Goal: Task Accomplishment & Management: Manage account settings

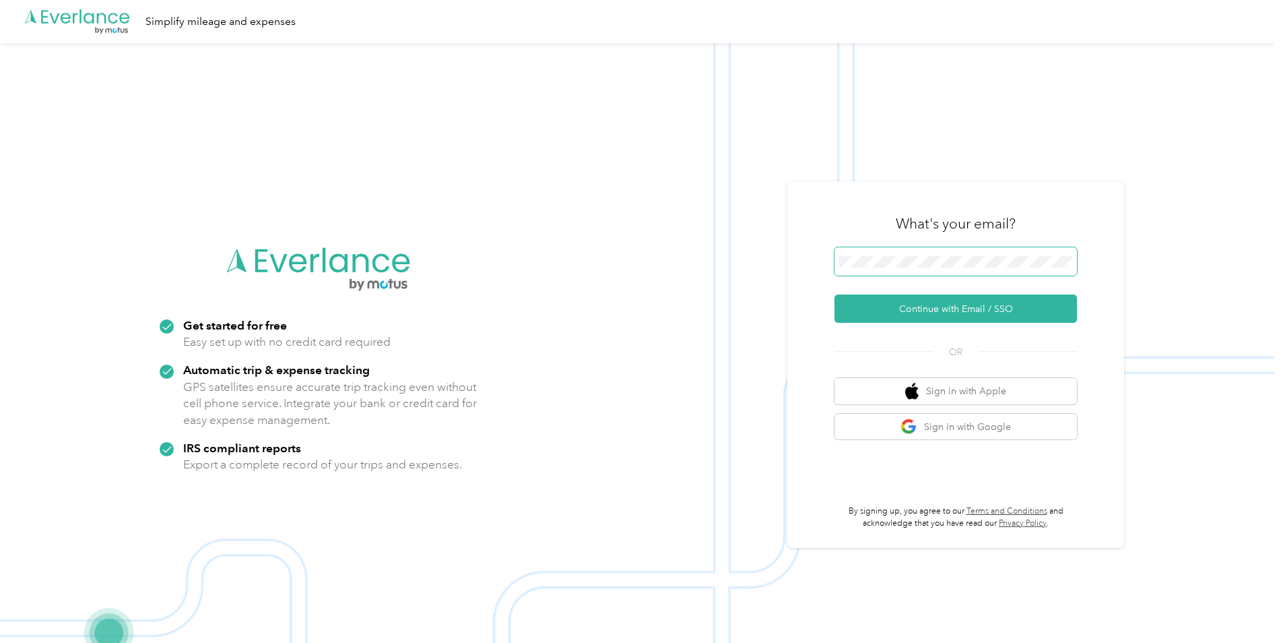
click at [869, 251] on span at bounding box center [956, 261] width 242 height 28
click at [946, 308] on button "Continue with Email / SSO" at bounding box center [956, 308] width 242 height 28
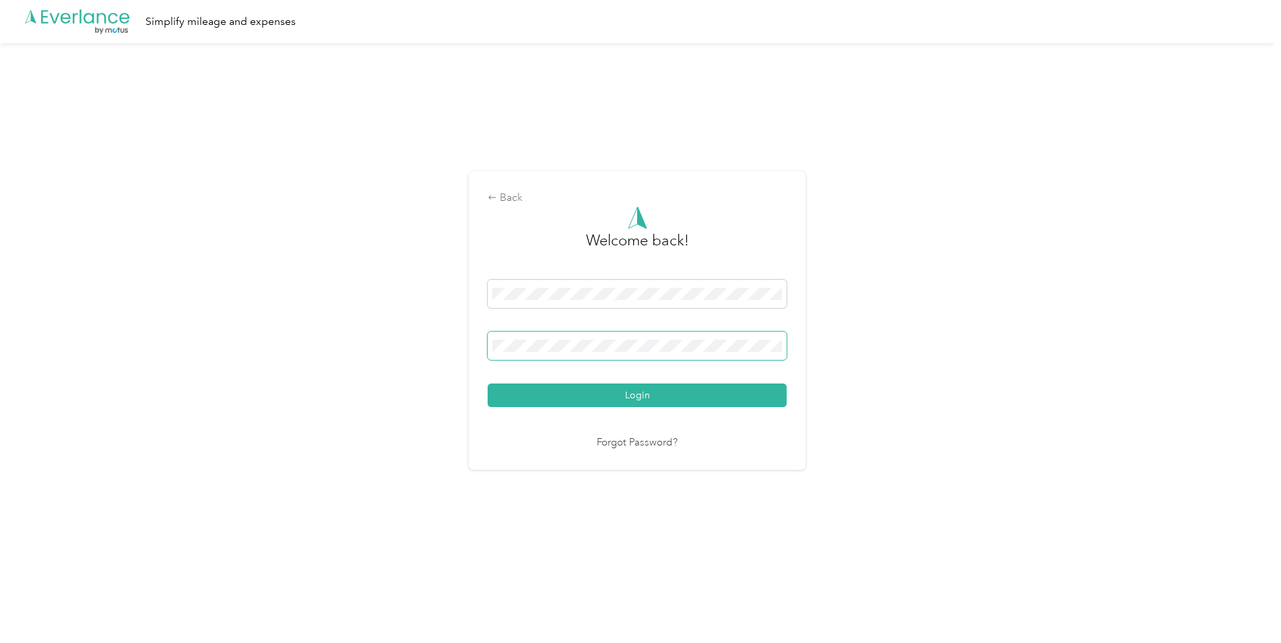
click at [488, 383] on button "Login" at bounding box center [637, 395] width 299 height 24
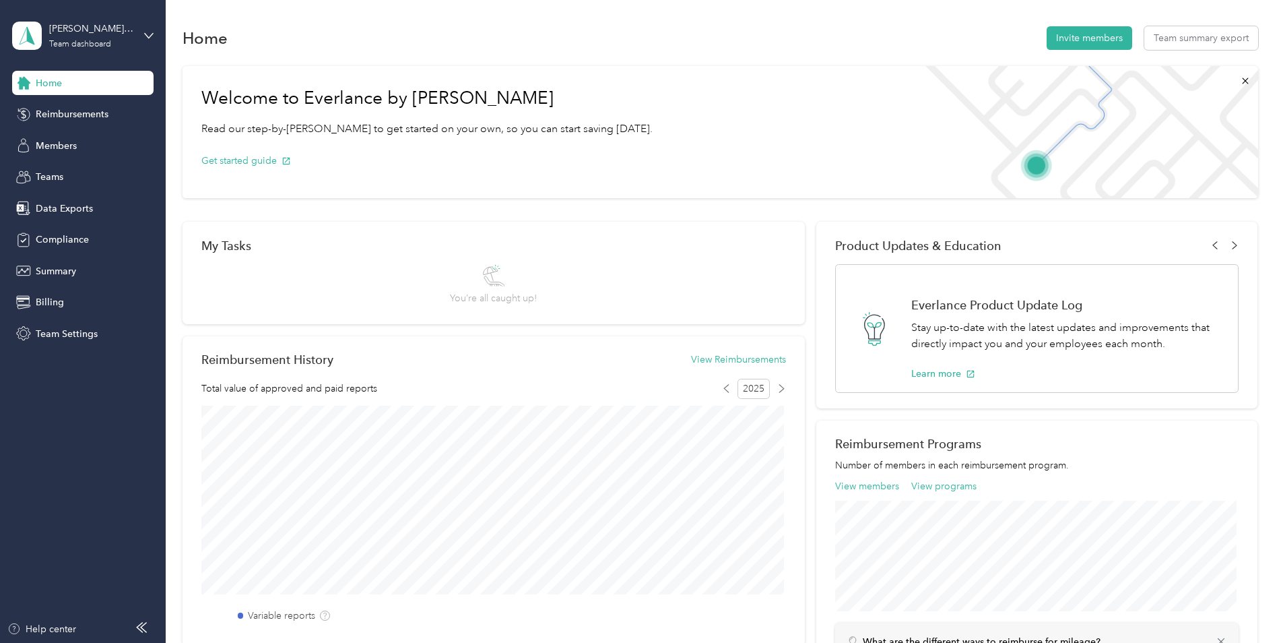
click at [141, 37] on div "[PERSON_NAME]'s Team Team dashboard" at bounding box center [82, 35] width 141 height 47
click at [73, 138] on div "Personal dashboard" at bounding box center [66, 140] width 85 height 14
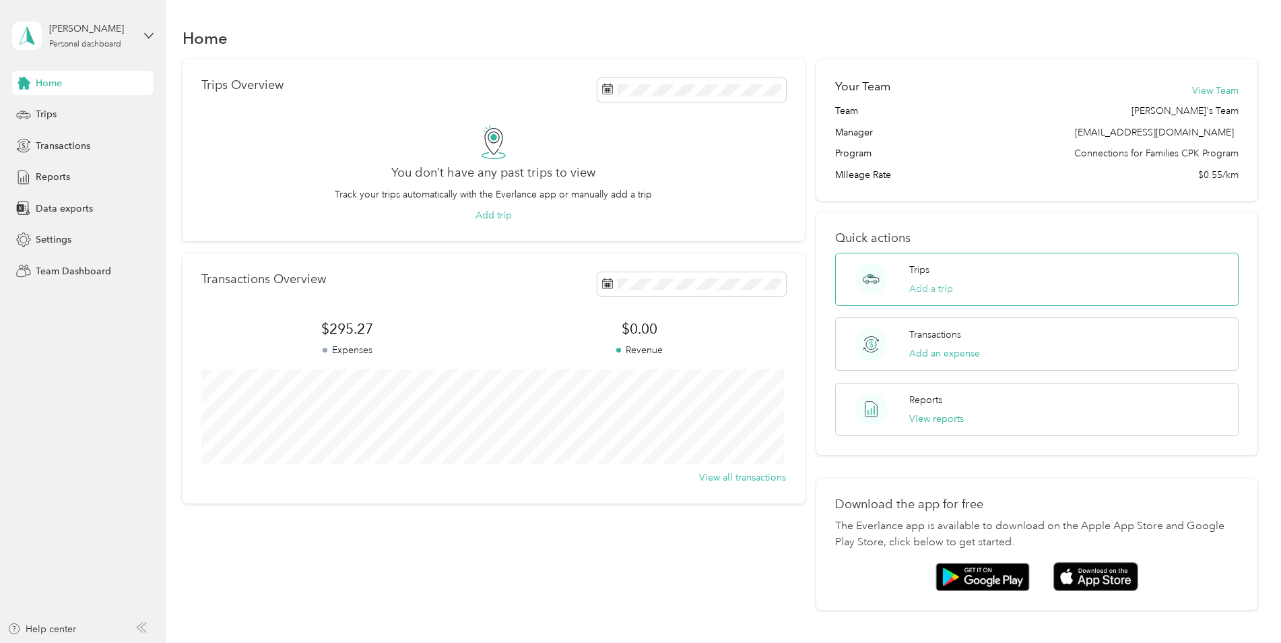
click at [931, 287] on button "Add a trip" at bounding box center [931, 289] width 44 height 14
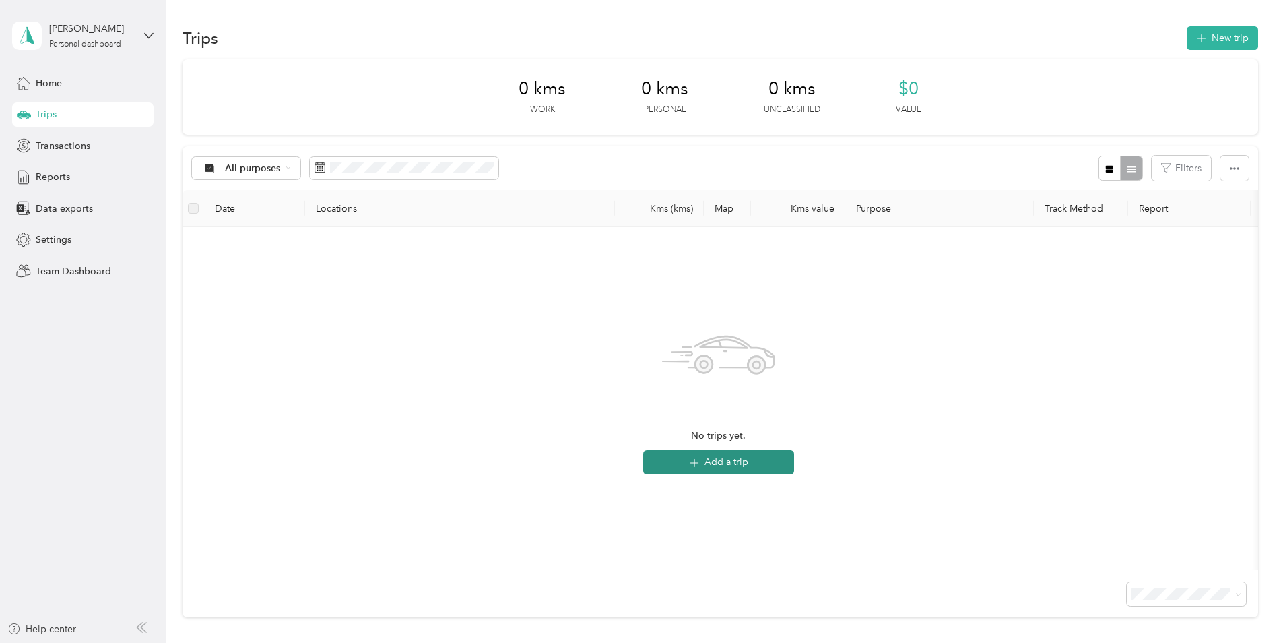
click at [740, 461] on button "Add a trip" at bounding box center [718, 462] width 151 height 24
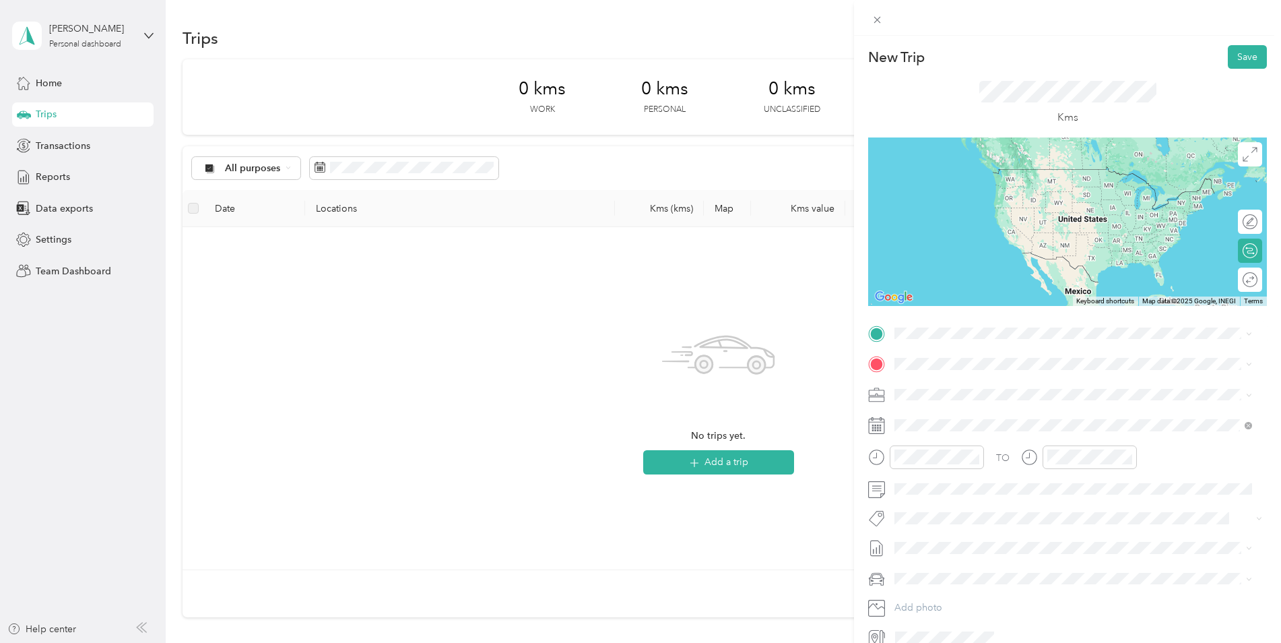
click at [1026, 642] on div "New Trip Save This trip cannot be edited because it is either under review, app…" at bounding box center [637, 643] width 1274 height 0
click at [906, 404] on div "11" at bounding box center [908, 403] width 32 height 19
click at [906, 365] on div "09" at bounding box center [908, 365] width 32 height 19
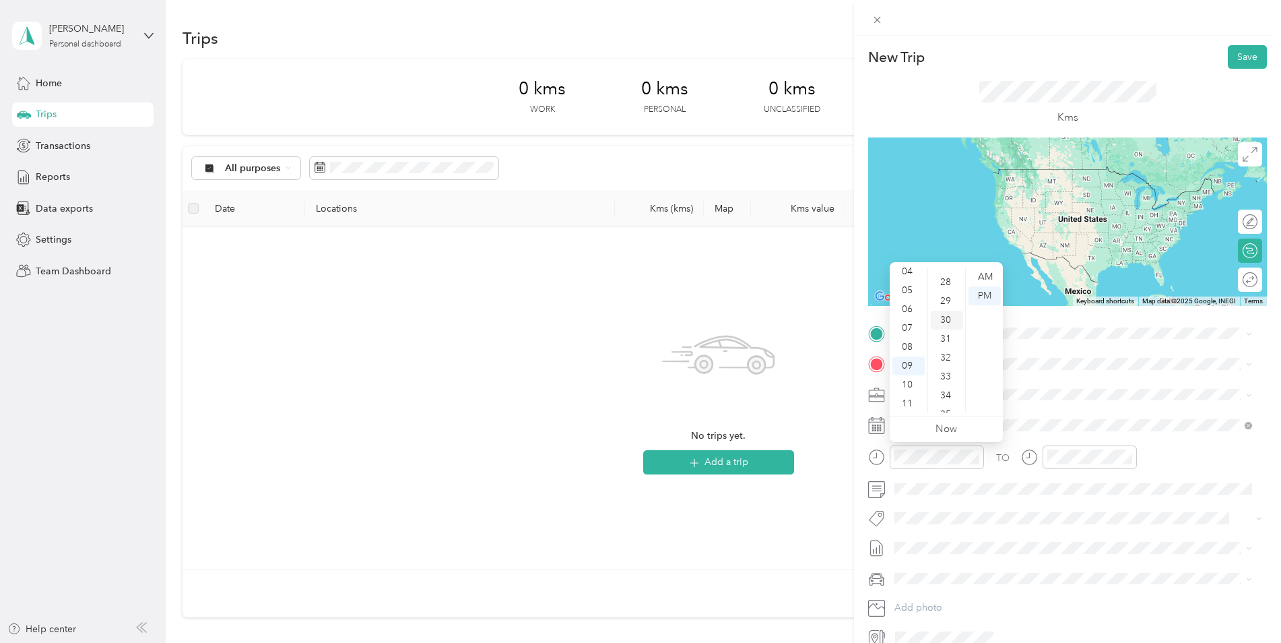
click at [943, 320] on div "30" at bounding box center [947, 320] width 32 height 19
click at [985, 275] on div "AM" at bounding box center [985, 276] width 32 height 19
click at [1006, 418] on span "[STREET_ADDRESS]" at bounding box center [963, 412] width 86 height 12
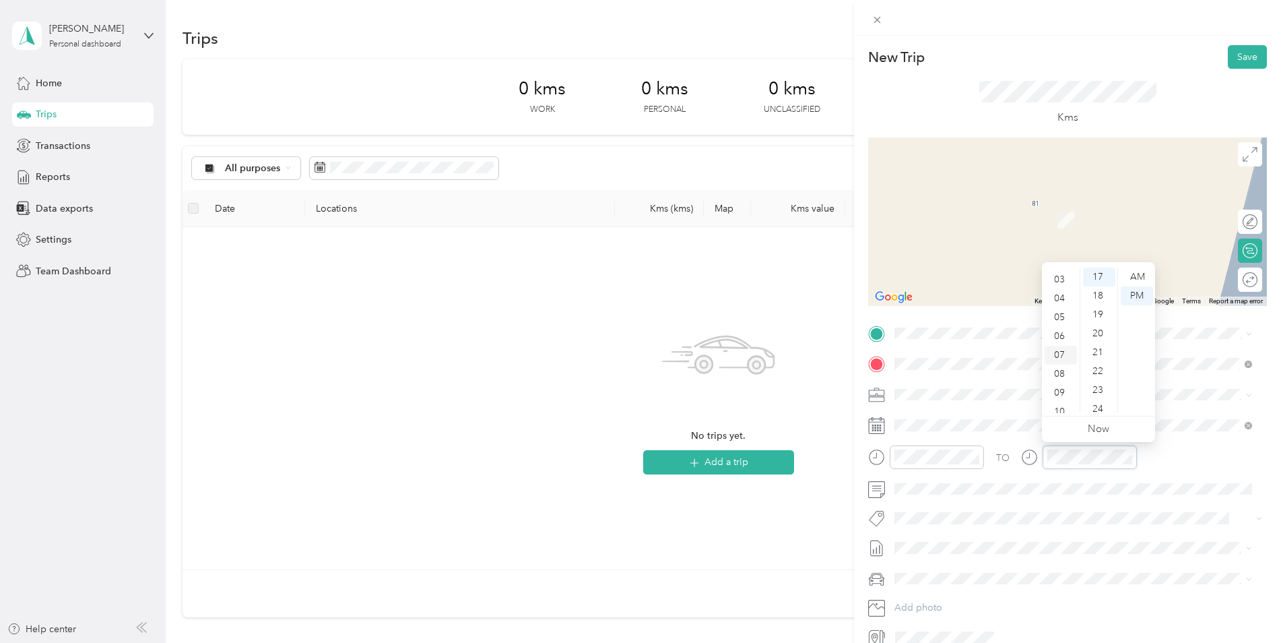
scroll to position [81, 0]
click at [1054, 402] on div "11" at bounding box center [1061, 403] width 32 height 19
click at [1099, 369] on div "15" at bounding box center [1099, 373] width 32 height 19
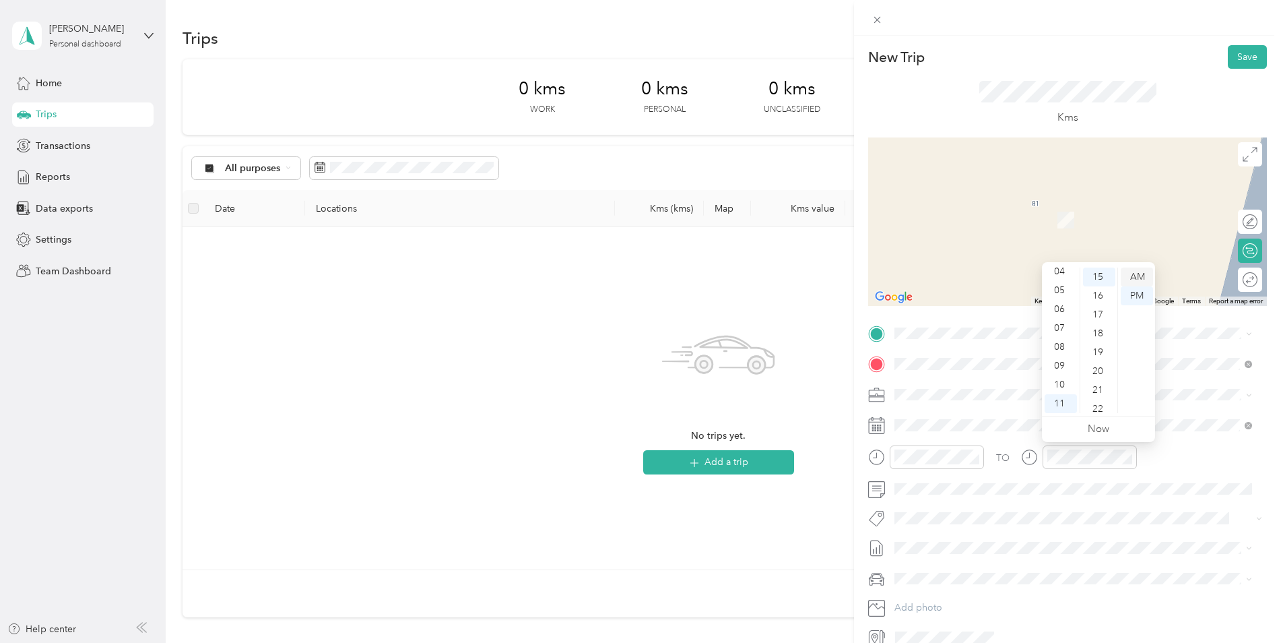
click at [1136, 274] on div "AM" at bounding box center [1137, 276] width 32 height 19
click at [1187, 376] on div "TO Add photo" at bounding box center [1067, 485] width 399 height 325
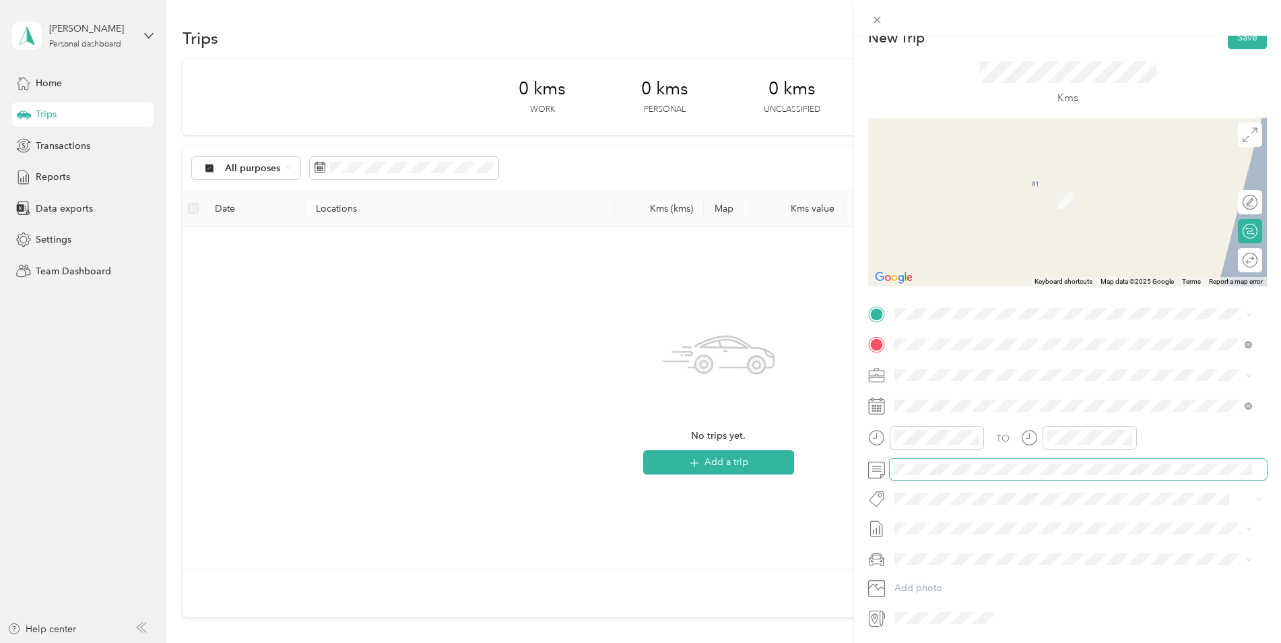
scroll to position [0, 0]
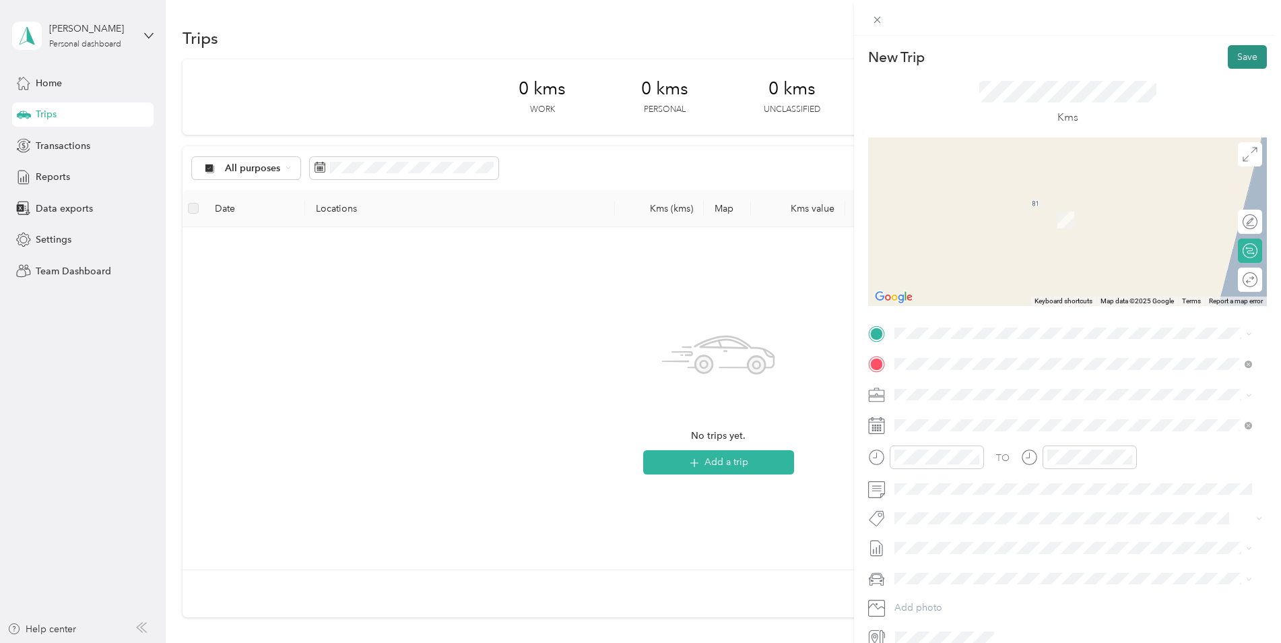
click at [1238, 58] on button "Save" at bounding box center [1247, 57] width 39 height 24
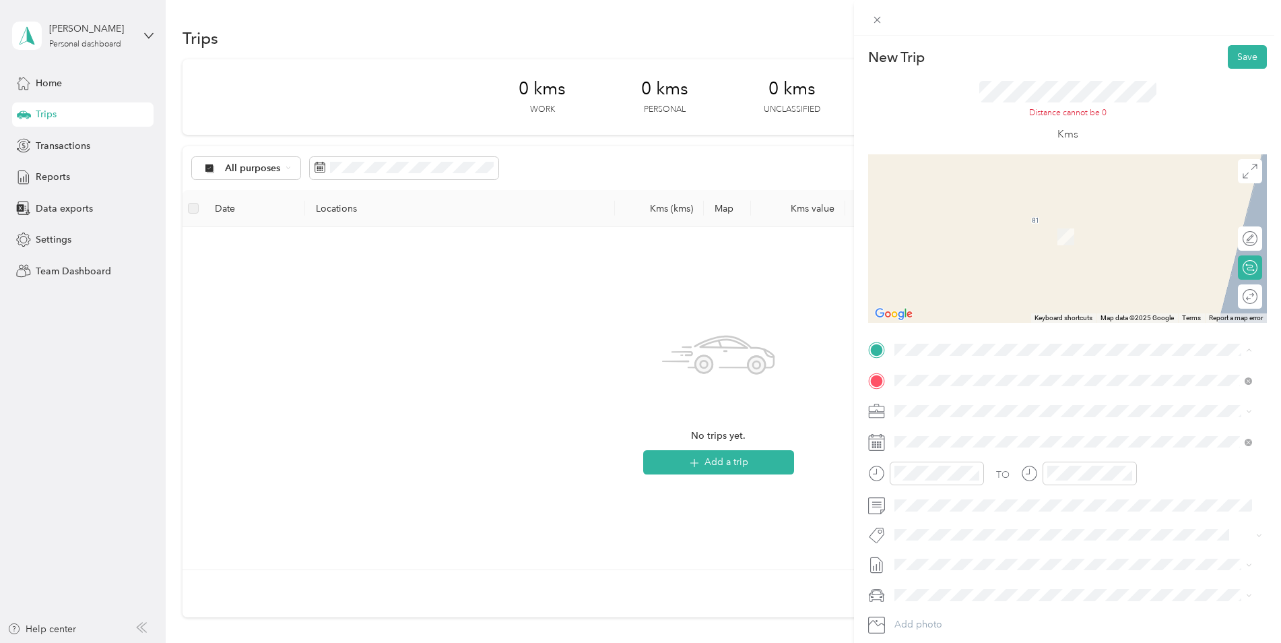
click at [973, 533] on li "[STREET_ADDRESS]" at bounding box center [1073, 520] width 367 height 28
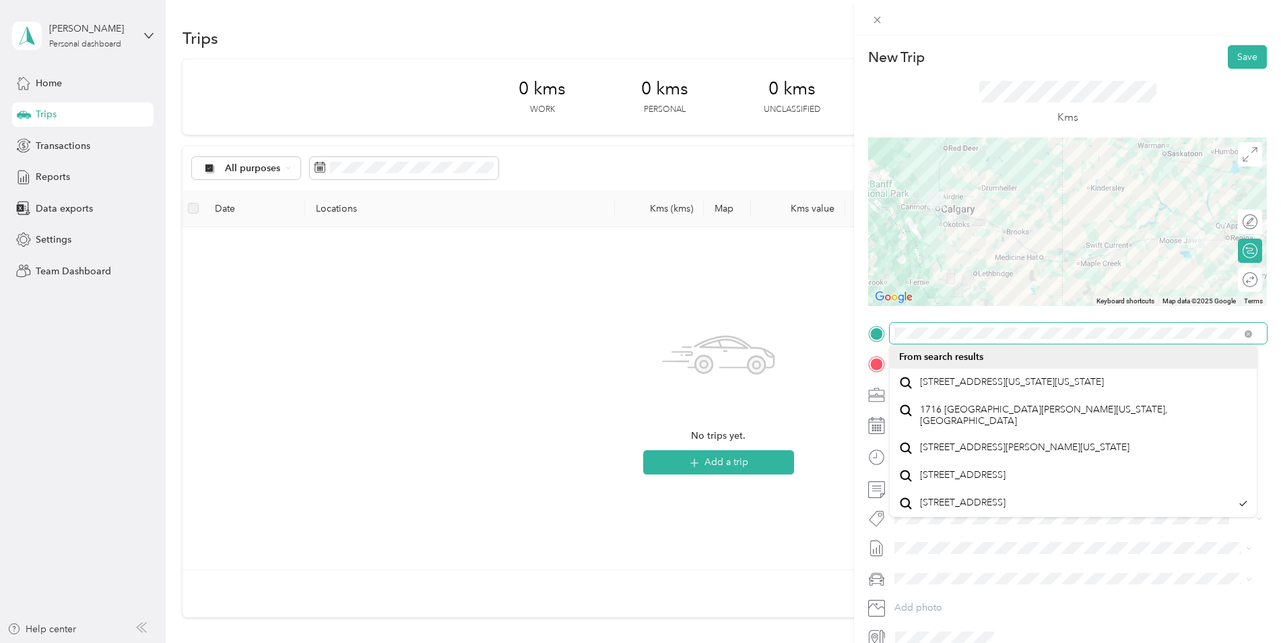
click at [1229, 311] on div "New Trip Save This trip cannot be edited because it is either under review, app…" at bounding box center [1067, 346] width 399 height 603
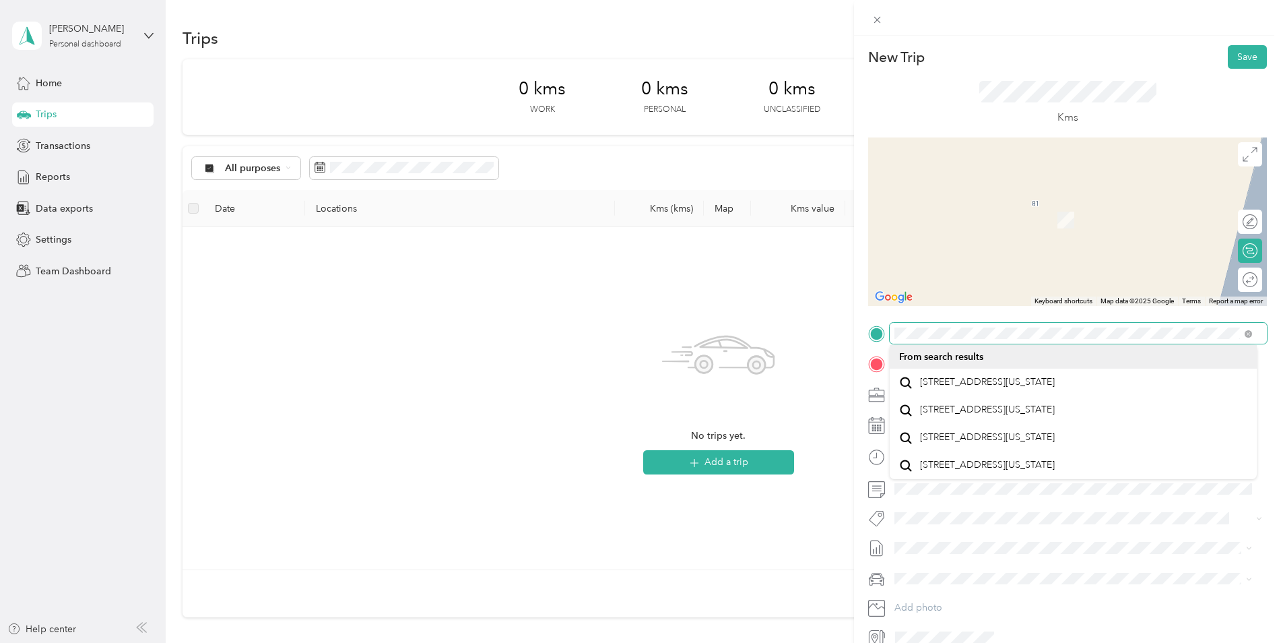
click at [824, 331] on div "New Trip Save This trip cannot be edited because it is either under review, app…" at bounding box center [640, 321] width 1281 height 643
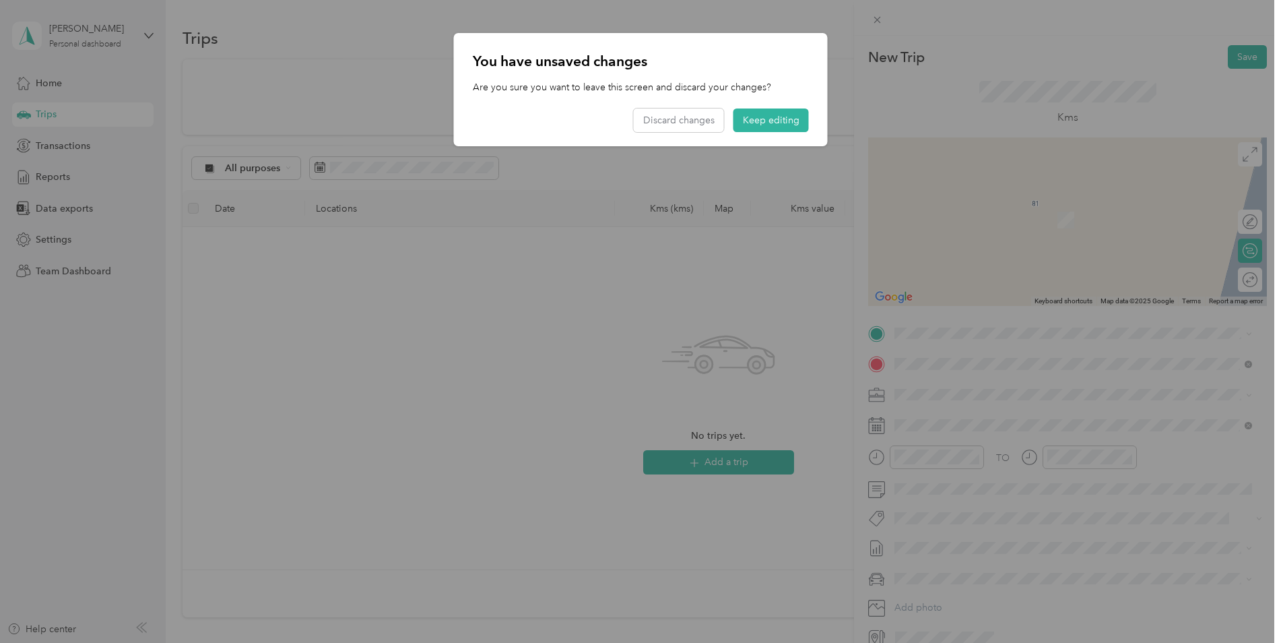
click at [1016, 334] on div at bounding box center [640, 321] width 1281 height 643
click at [1016, 335] on div at bounding box center [640, 321] width 1281 height 643
click at [768, 121] on button "Keep editing" at bounding box center [770, 120] width 75 height 24
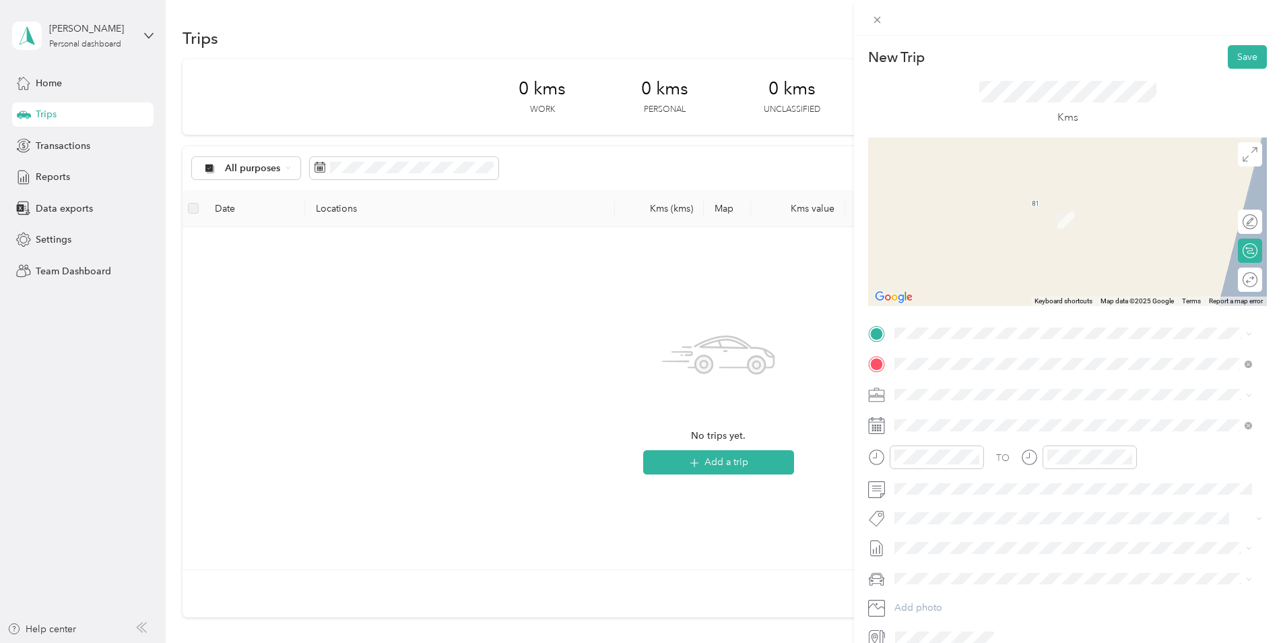
click at [972, 382] on span "1716 [STREET_ADDRESS]" at bounding box center [975, 380] width 110 height 12
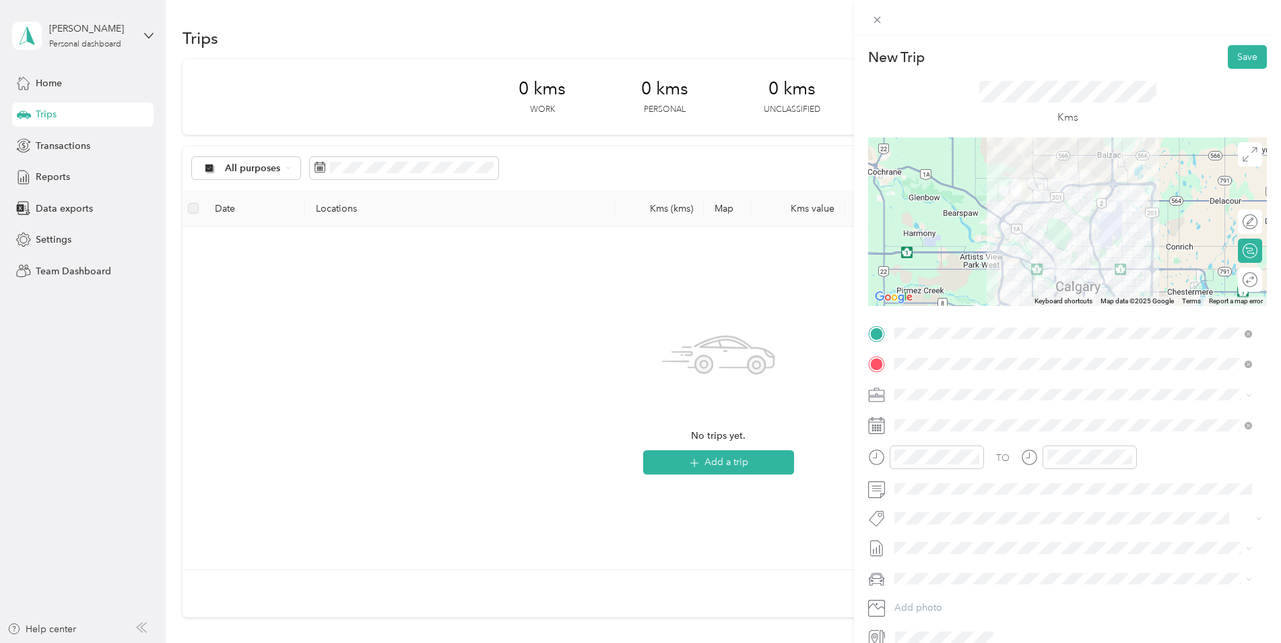
click at [1051, 247] on div at bounding box center [1067, 221] width 399 height 168
click at [1247, 385] on span at bounding box center [1078, 395] width 377 height 22
click at [1242, 46] on button "Save" at bounding box center [1247, 57] width 39 height 24
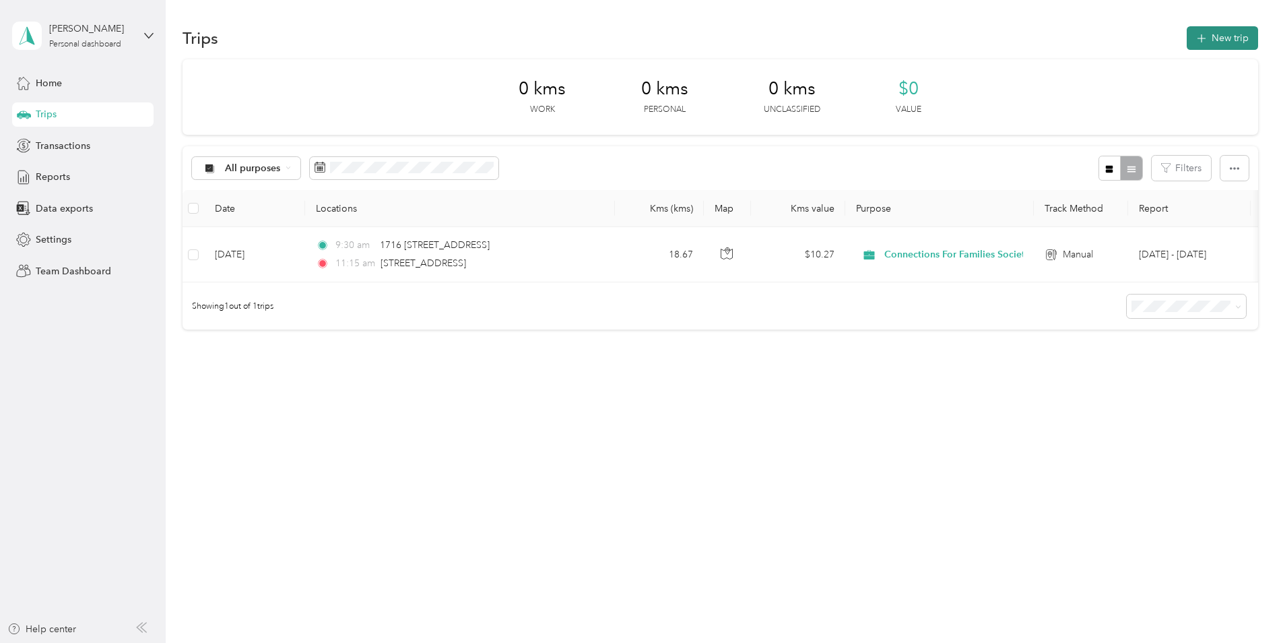
click at [1226, 32] on button "New trip" at bounding box center [1222, 38] width 71 height 24
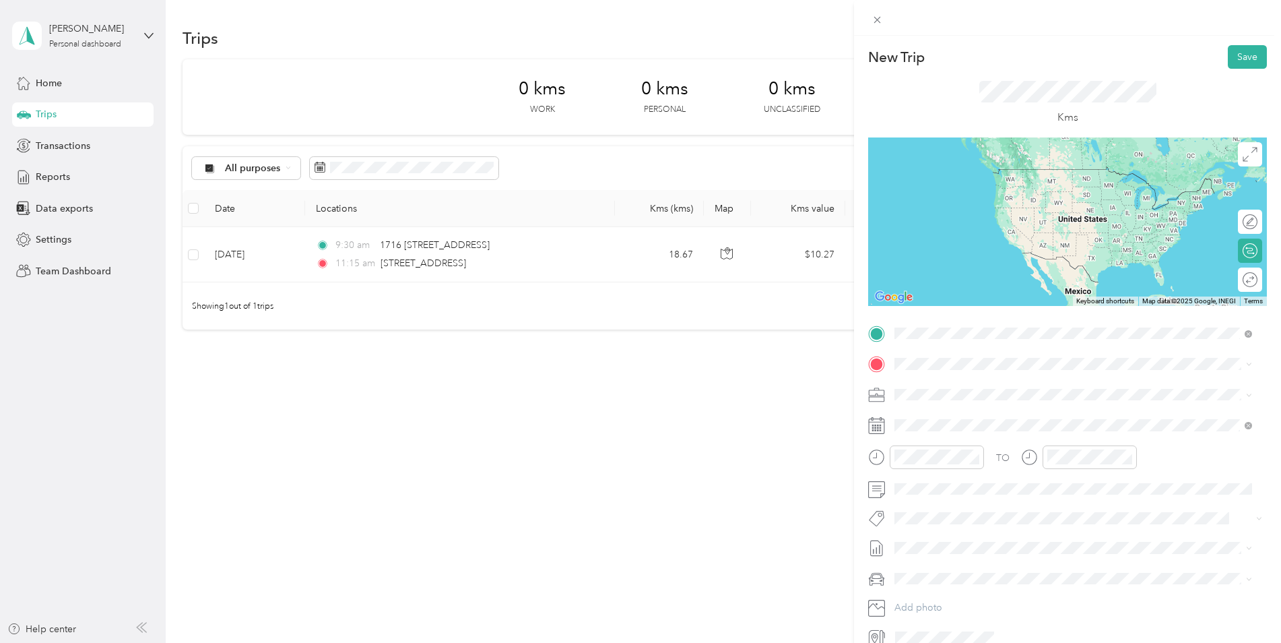
click at [1010, 371] on li "[STREET_ADDRESS]" at bounding box center [1073, 382] width 367 height 28
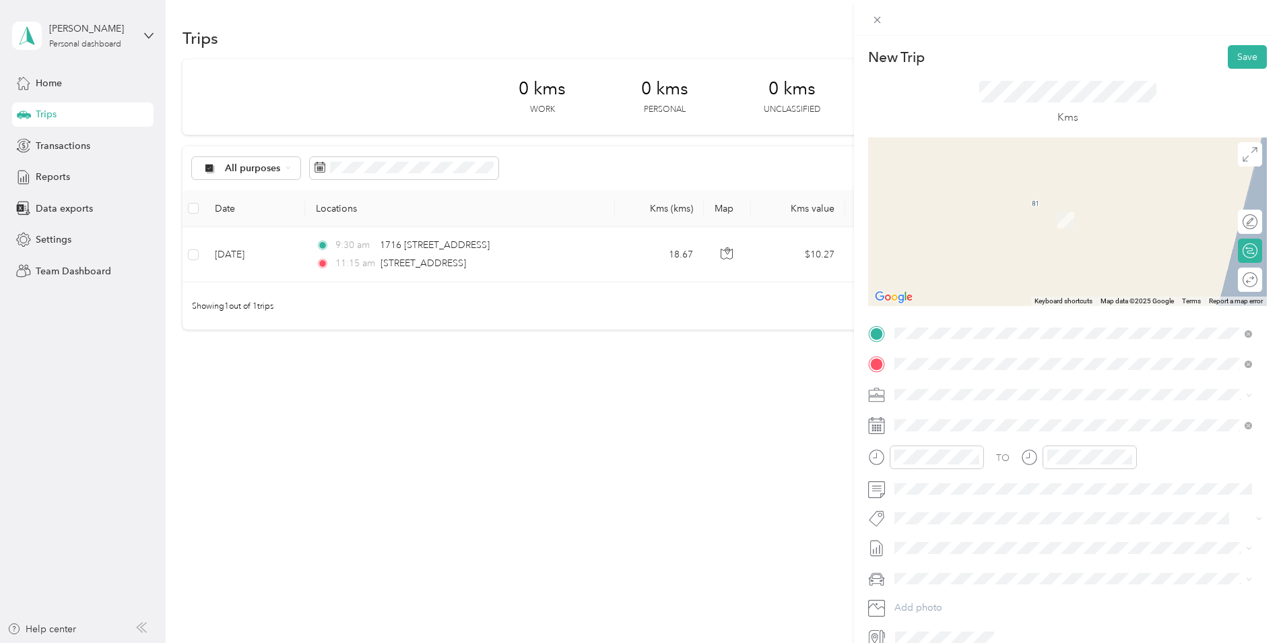
click at [975, 456] on span "1716 [STREET_ADDRESS]" at bounding box center [975, 450] width 110 height 12
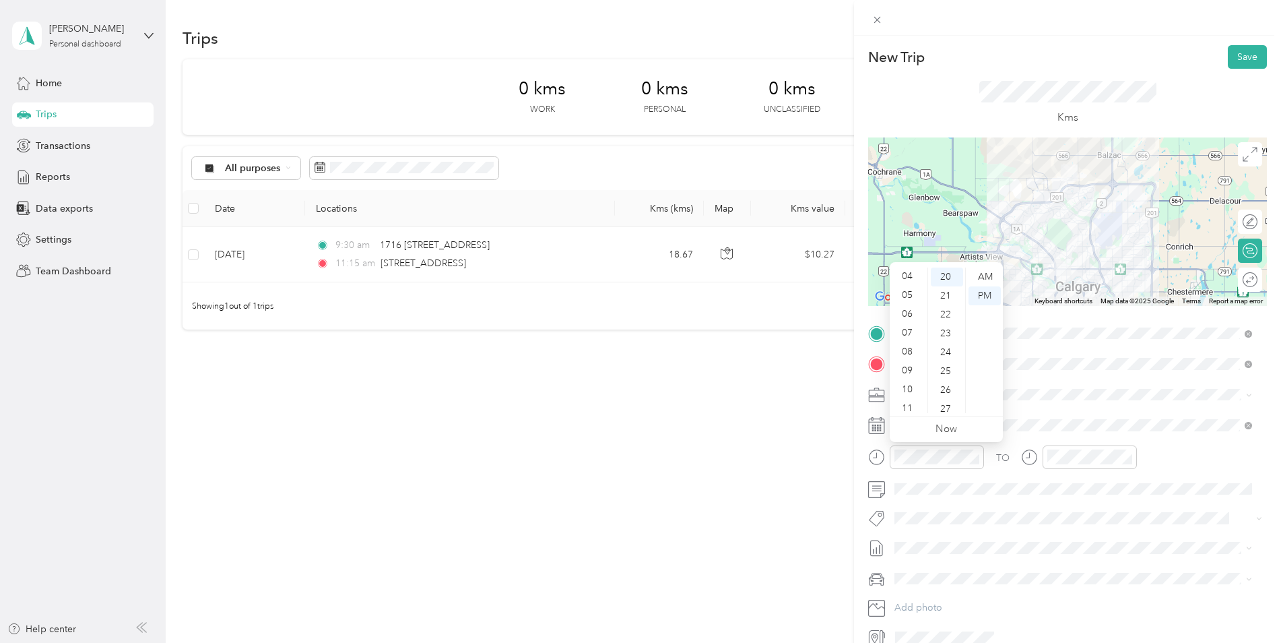
scroll to position [81, 0]
click at [912, 397] on div "11" at bounding box center [908, 403] width 32 height 19
click at [952, 311] on div "15" at bounding box center [947, 316] width 32 height 19
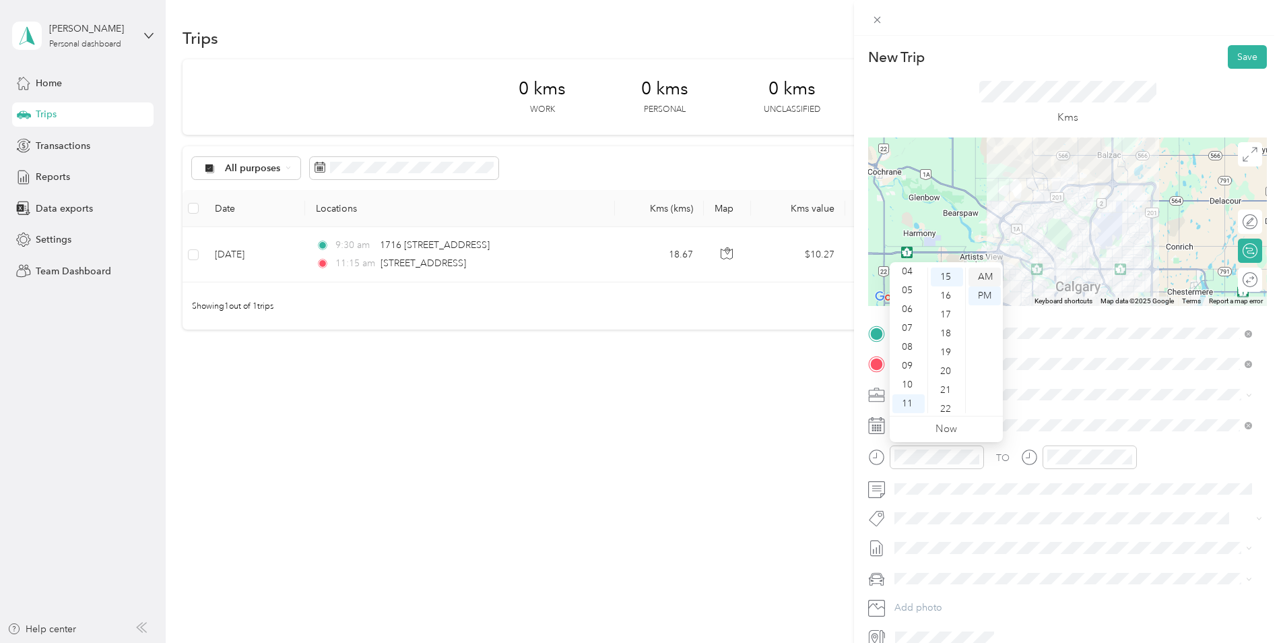
click at [987, 274] on div "AM" at bounding box center [985, 276] width 32 height 19
click at [1065, 403] on span at bounding box center [1078, 395] width 377 height 22
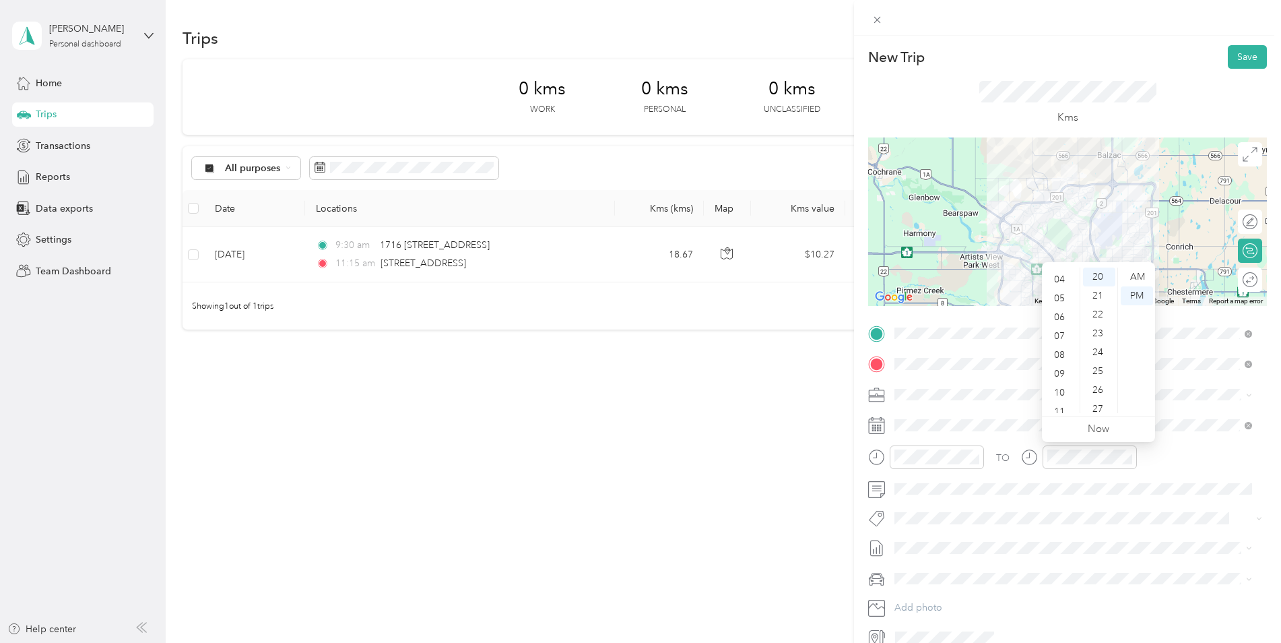
scroll to position [81, 0]
click at [1062, 403] on div "11" at bounding box center [1061, 403] width 32 height 19
click at [1097, 276] on div "45" at bounding box center [1099, 276] width 32 height 19
click at [1138, 277] on div "AM" at bounding box center [1137, 276] width 32 height 19
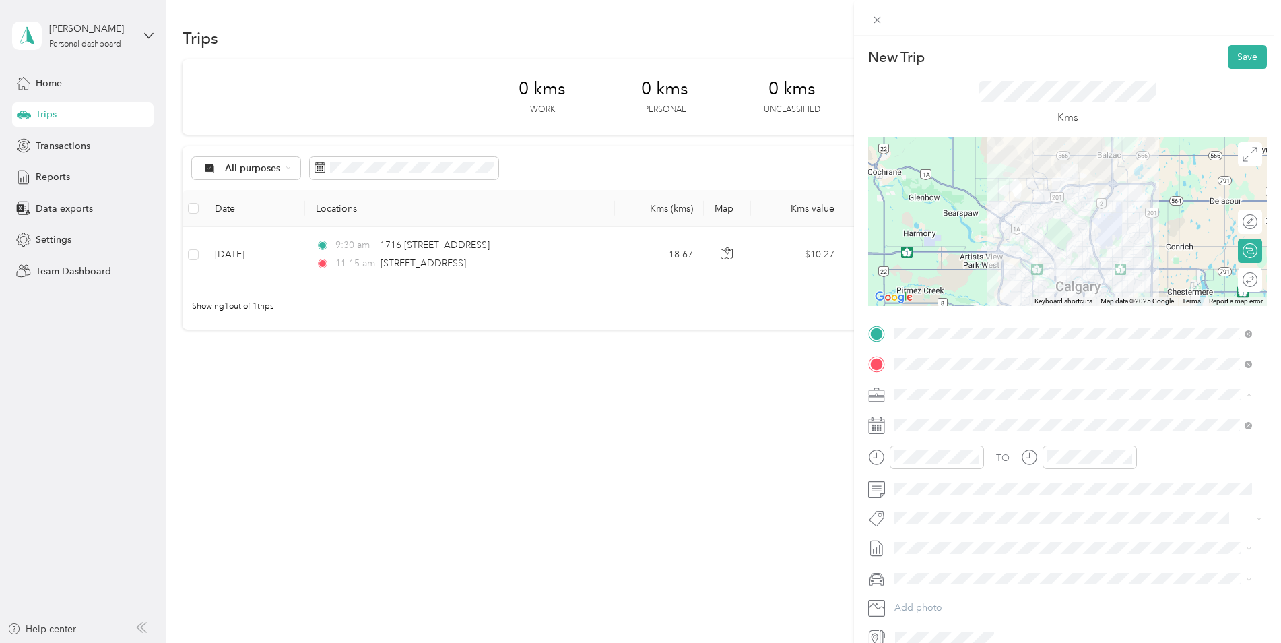
click at [789, 481] on div "New Trip Save This trip cannot be edited because it is either under review, app…" at bounding box center [640, 321] width 1281 height 643
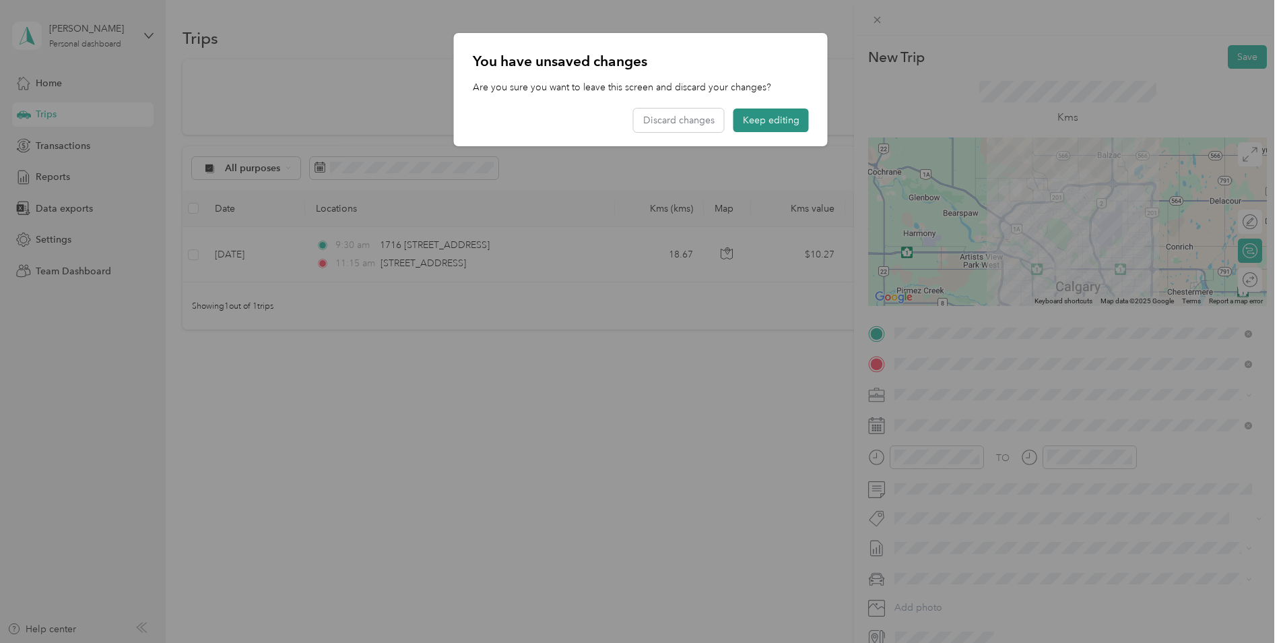
click at [767, 120] on button "Keep editing" at bounding box center [770, 120] width 75 height 24
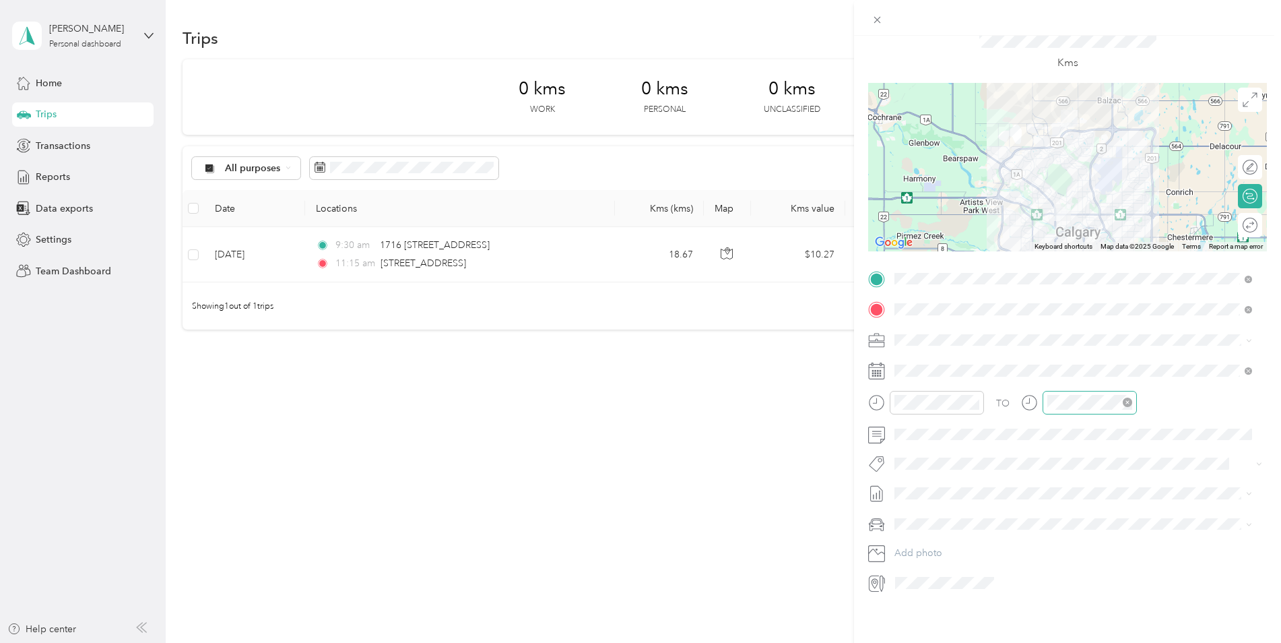
scroll to position [0, 0]
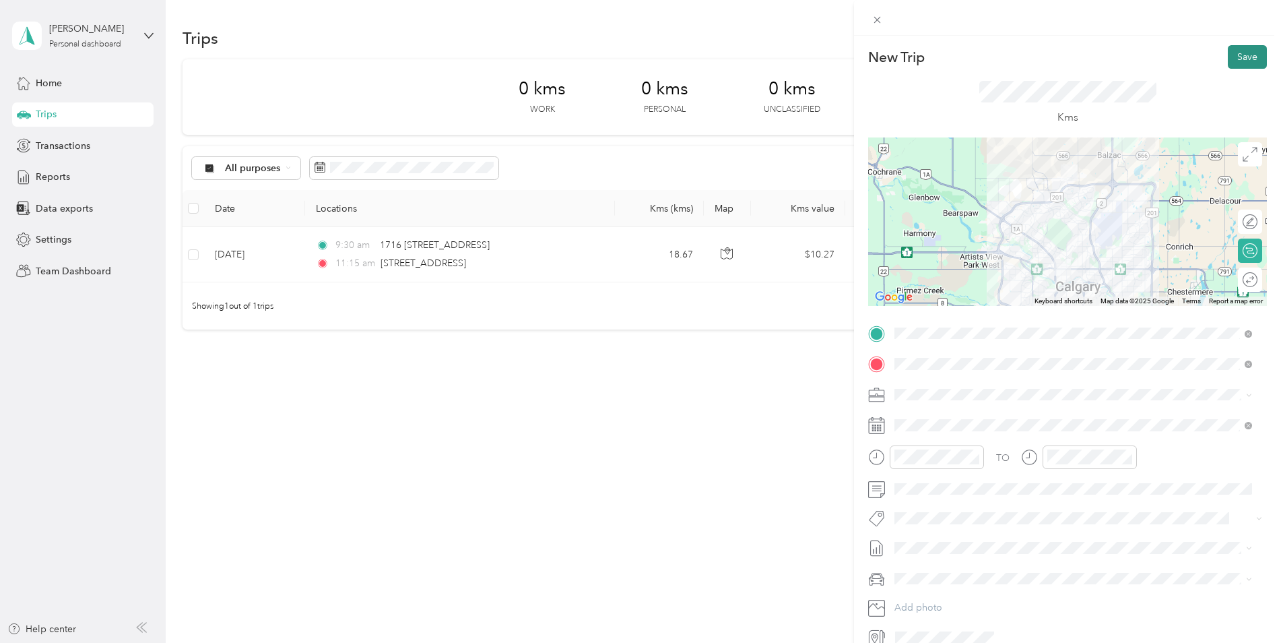
click at [1239, 57] on button "Save" at bounding box center [1247, 57] width 39 height 24
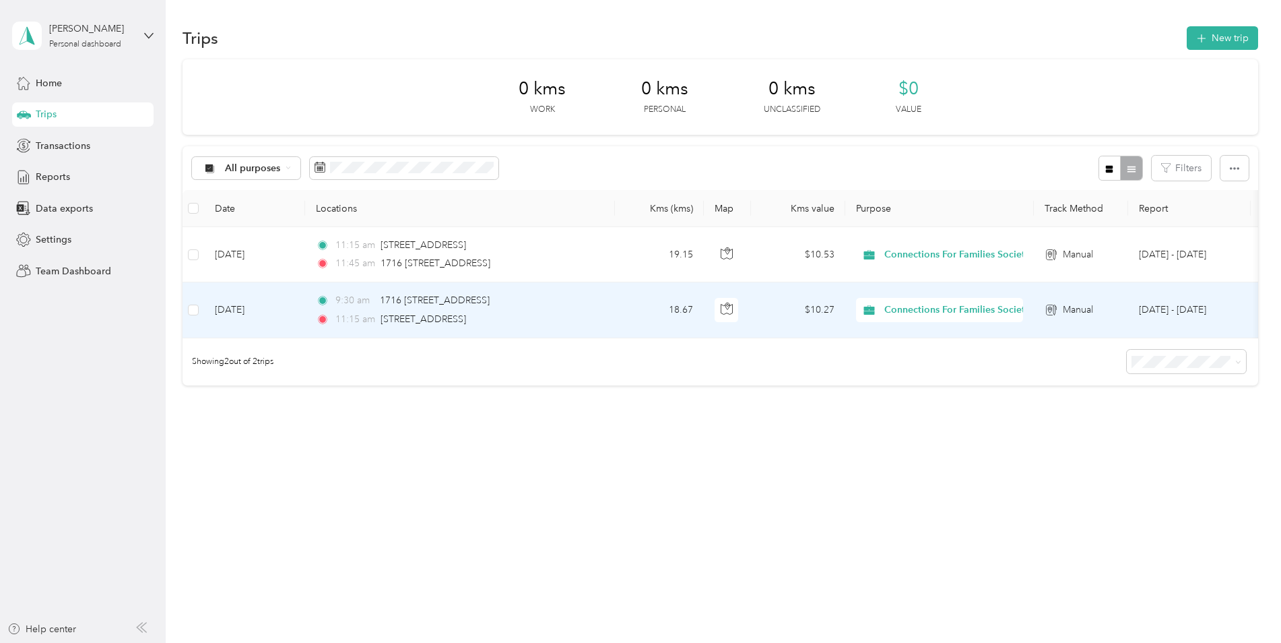
click at [202, 311] on td at bounding box center [194, 309] width 22 height 55
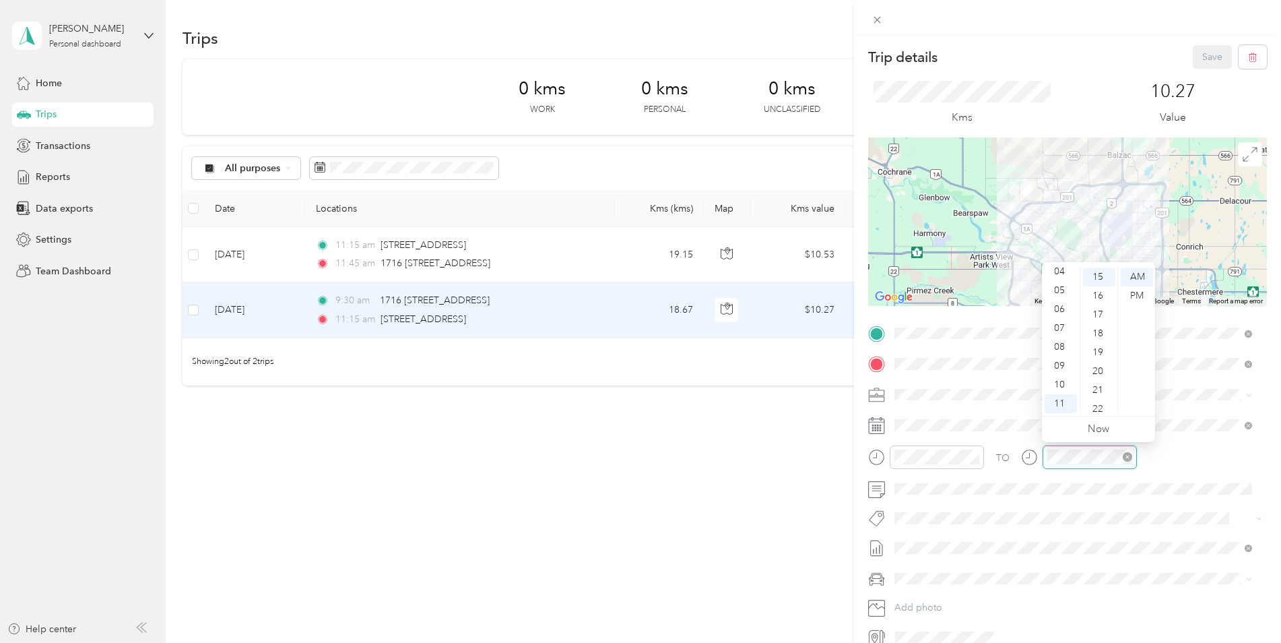
scroll to position [283, 0]
click at [1060, 383] on div "10" at bounding box center [1061, 384] width 32 height 19
click at [1095, 278] on div "00" at bounding box center [1099, 276] width 32 height 19
click at [1191, 377] on div "TO Add photo" at bounding box center [1067, 485] width 399 height 325
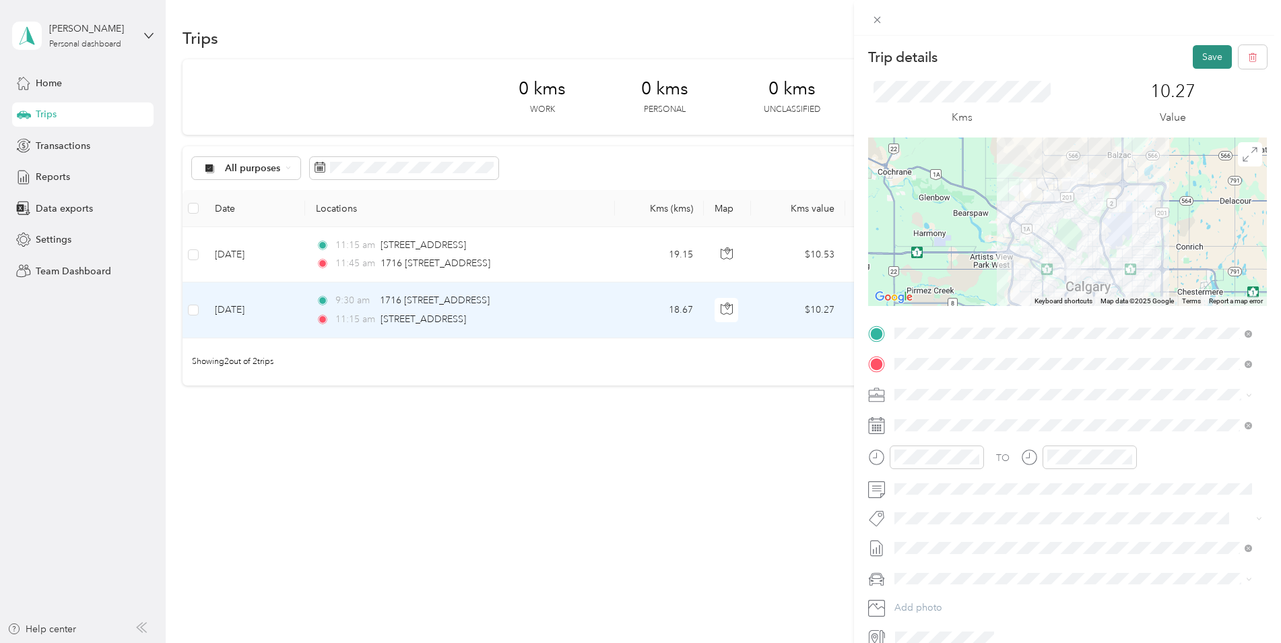
click at [1194, 61] on button "Save" at bounding box center [1212, 57] width 39 height 24
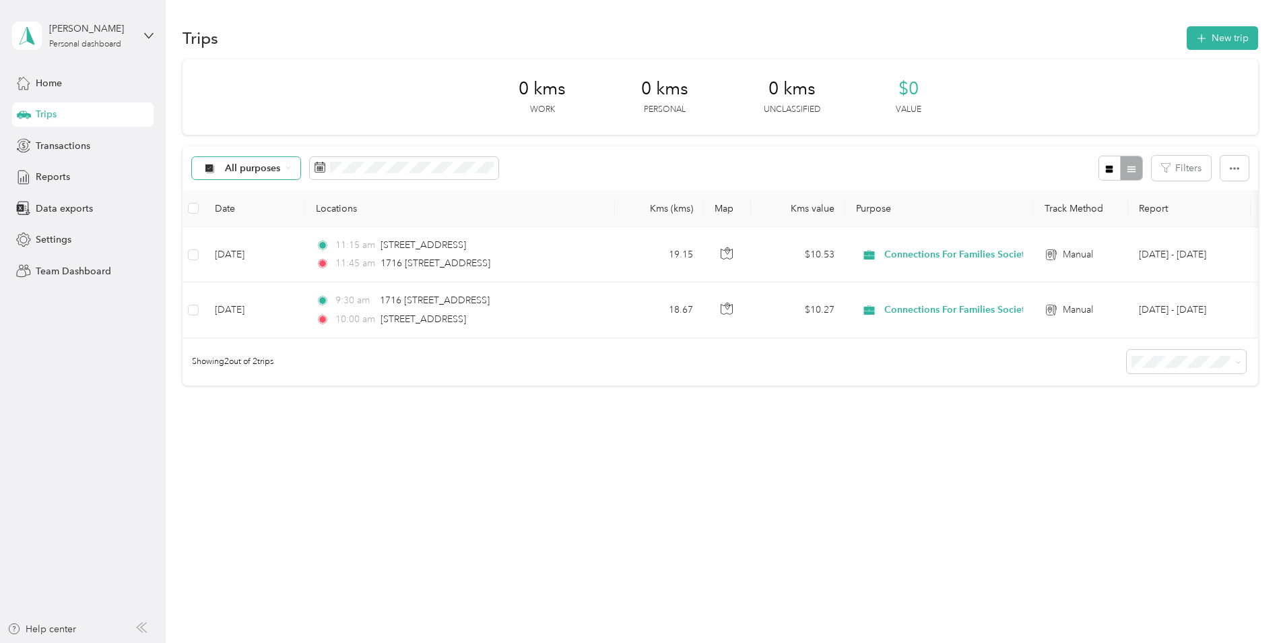
click at [278, 170] on span "All purposes" at bounding box center [253, 168] width 56 height 9
click at [286, 471] on div "Trips New trip 0 kms Work 0 kms Personal 0 kms Unclassified $0 Value All purpos…" at bounding box center [720, 252] width 1109 height 505
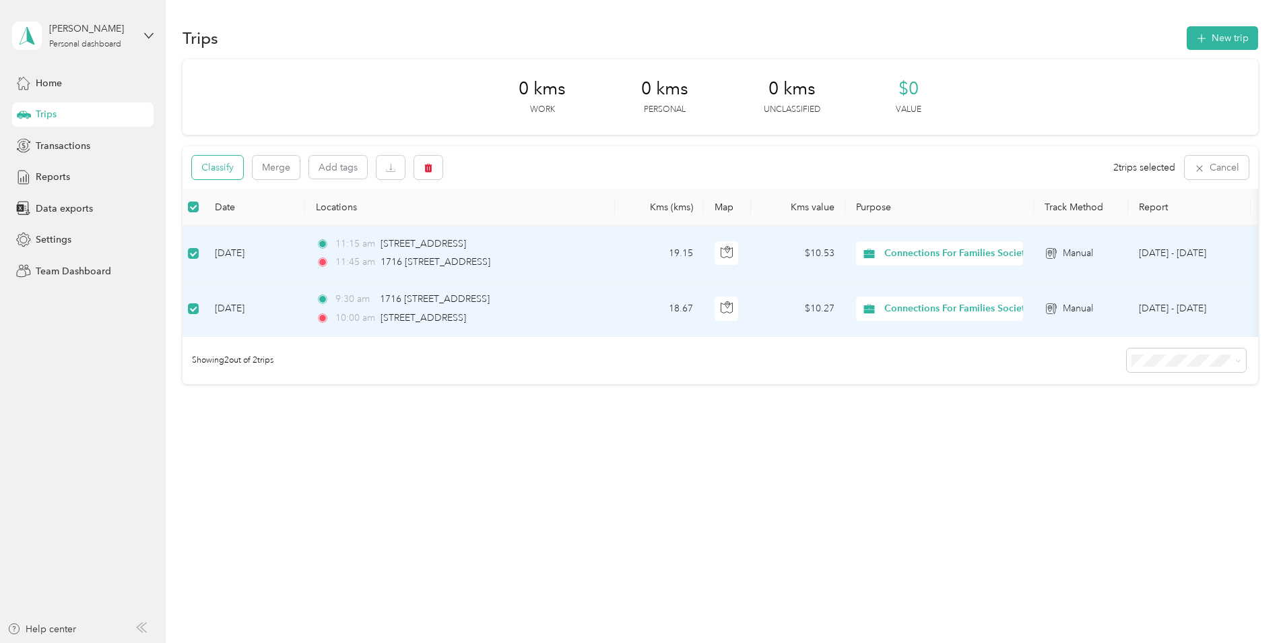
click at [231, 163] on button "Classify" at bounding box center [217, 168] width 51 height 24
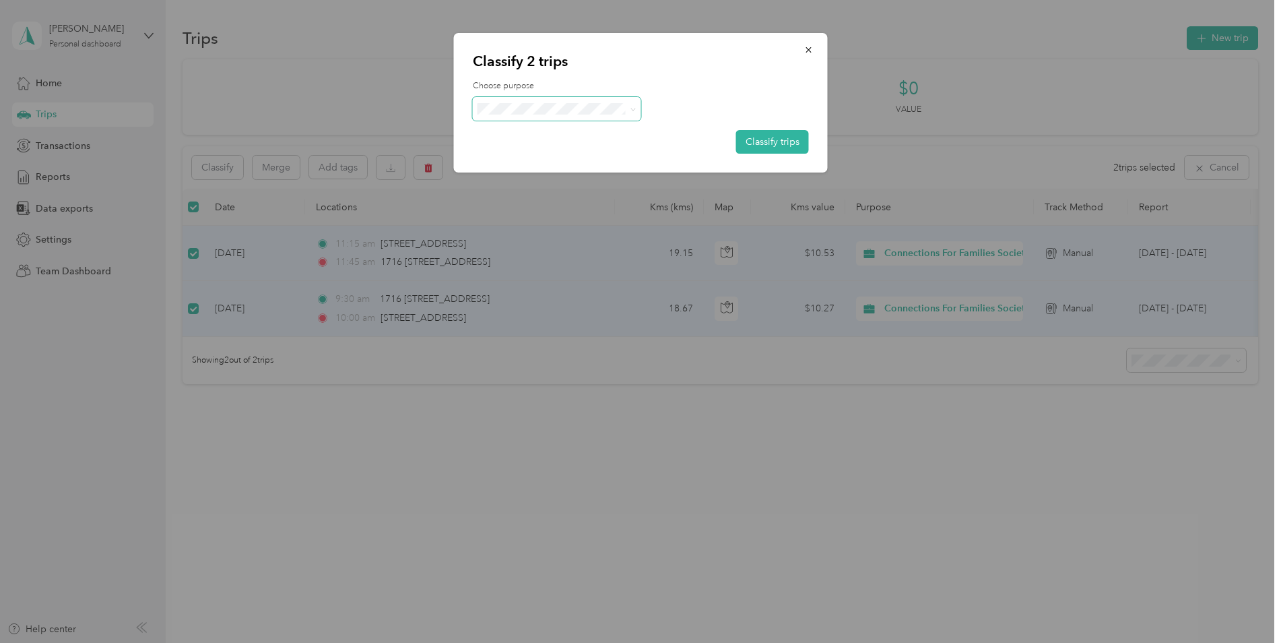
click at [626, 112] on span at bounding box center [630, 109] width 11 height 14
click at [637, 109] on span at bounding box center [557, 109] width 168 height 24
click at [632, 111] on icon at bounding box center [633, 109] width 6 height 6
click at [632, 131] on span "Connections For Families Society" at bounding box center [578, 133] width 145 height 14
click at [761, 146] on button "Classify trips" at bounding box center [772, 142] width 73 height 24
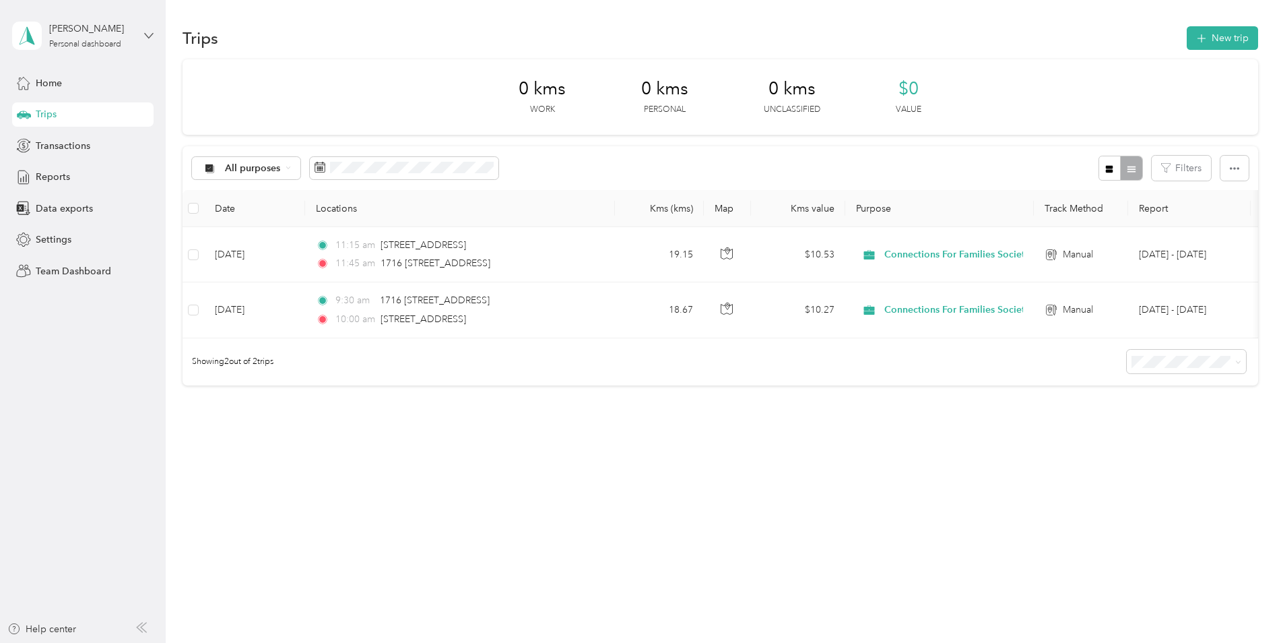
click at [146, 40] on icon at bounding box center [148, 35] width 9 height 9
click at [81, 144] on div "Personal dashboard" at bounding box center [154, 141] width 265 height 24
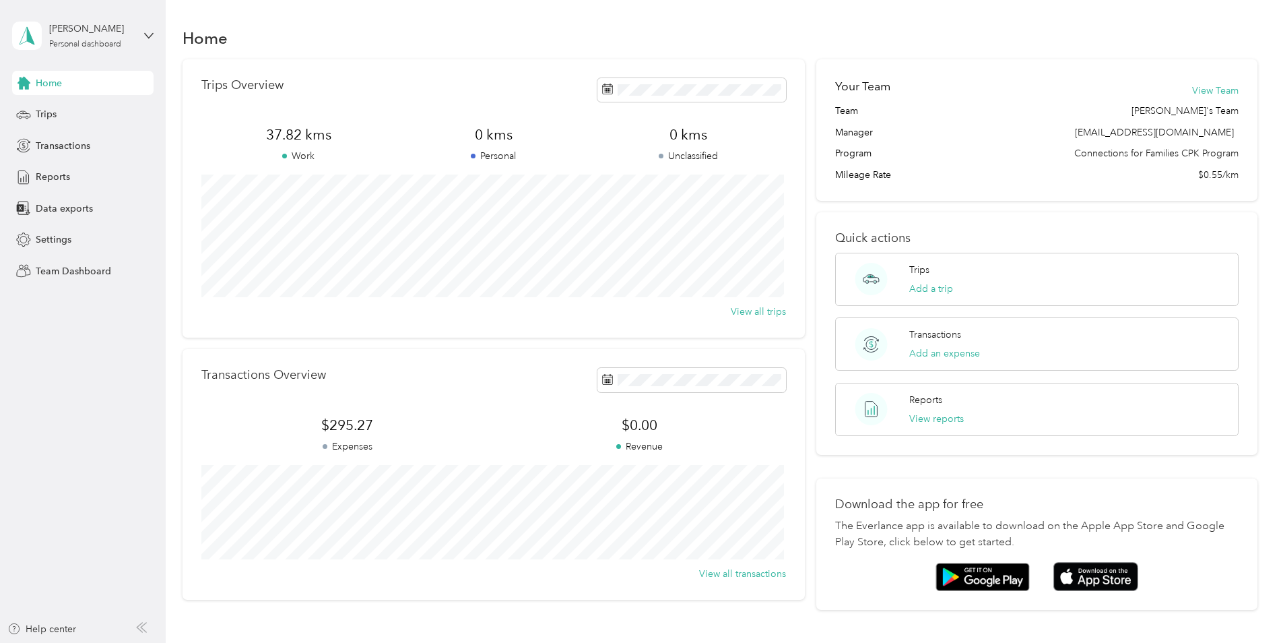
drag, startPoint x: 148, startPoint y: 28, endPoint x: 139, endPoint y: 48, distance: 21.1
click at [144, 31] on div "[PERSON_NAME] Personal dashboard" at bounding box center [82, 35] width 141 height 47
click at [59, 172] on div "Log out" at bounding box center [50, 172] width 52 height 14
